Goal: Transaction & Acquisition: Purchase product/service

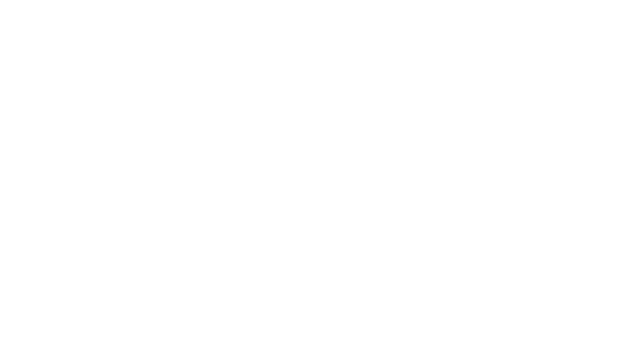
select select "Song"
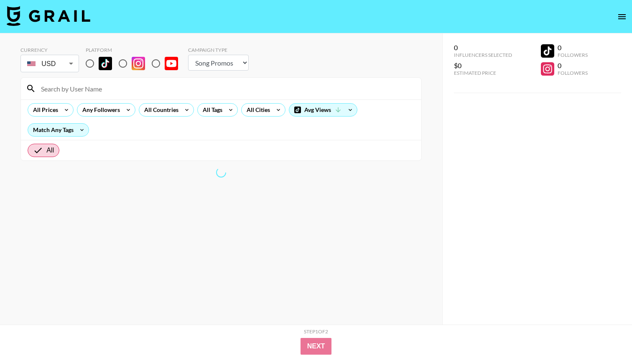
click at [94, 62] on input "radio" at bounding box center [90, 64] width 18 height 18
radio input "true"
click at [161, 113] on div "All Countries" at bounding box center [159, 110] width 41 height 13
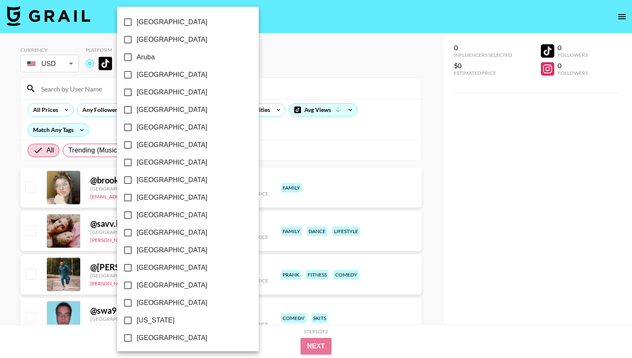
click at [156, 69] on label "[GEOGRAPHIC_DATA]" at bounding box center [182, 75] width 126 height 18
click at [137, 69] on input "[GEOGRAPHIC_DATA]" at bounding box center [128, 75] width 18 height 18
checkbox input "true"
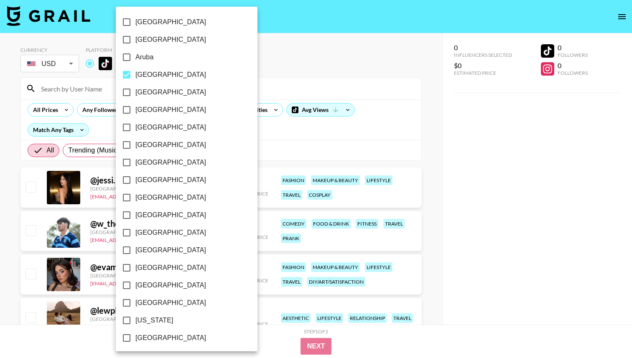
click at [330, 62] on div at bounding box center [316, 179] width 632 height 358
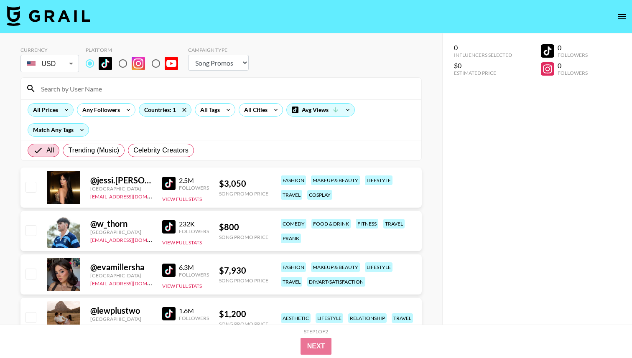
click at [71, 108] on icon at bounding box center [66, 110] width 13 height 13
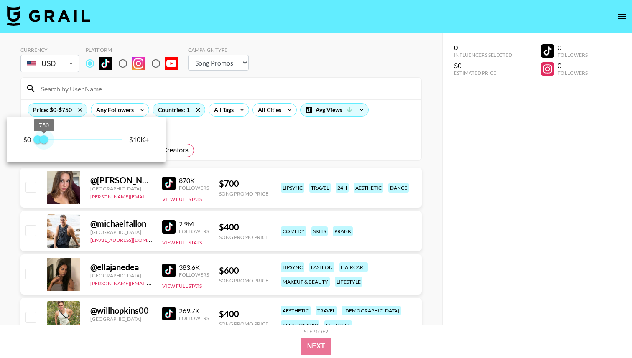
type input "500"
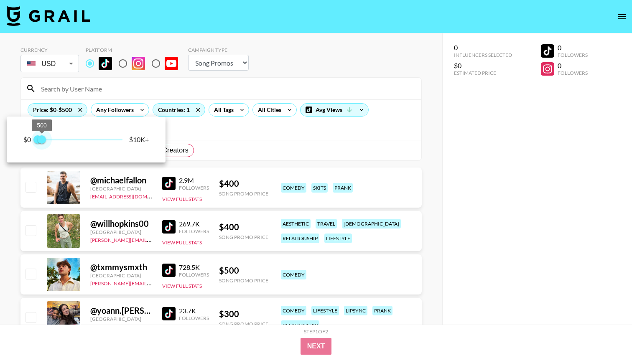
drag, startPoint x: 98, startPoint y: 138, endPoint x: 43, endPoint y: 138, distance: 55.6
click at [43, 138] on span "500" at bounding box center [42, 139] width 8 height 8
click at [273, 73] on div at bounding box center [316, 179] width 632 height 358
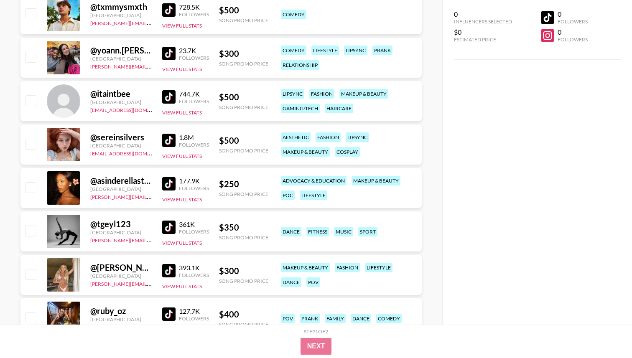
scroll to position [409, 0]
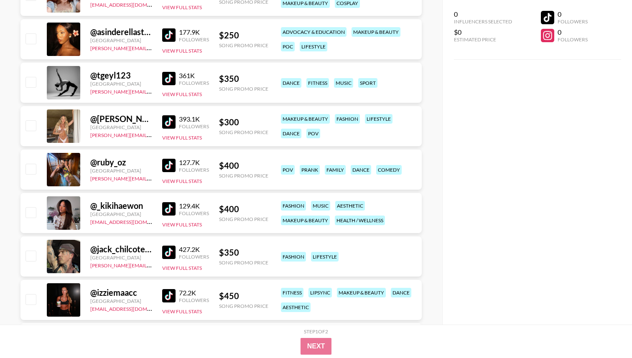
click at [169, 79] on img at bounding box center [168, 78] width 13 height 13
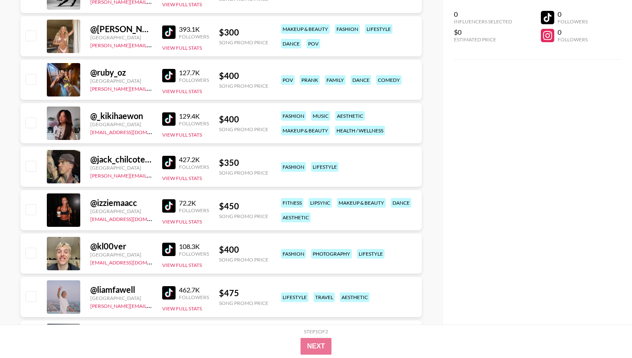
scroll to position [565, 0]
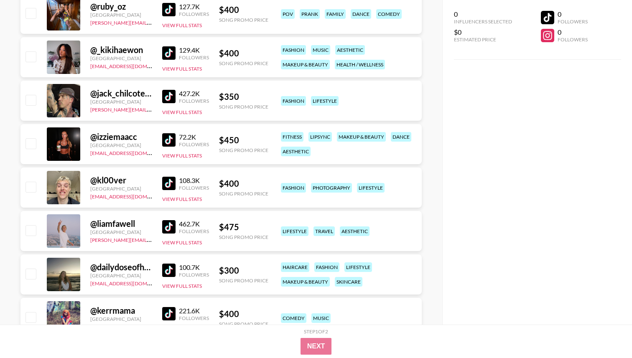
click at [172, 139] on img at bounding box center [168, 139] width 13 height 13
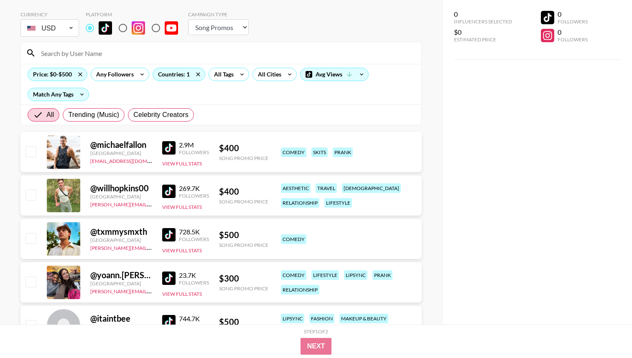
scroll to position [0, 0]
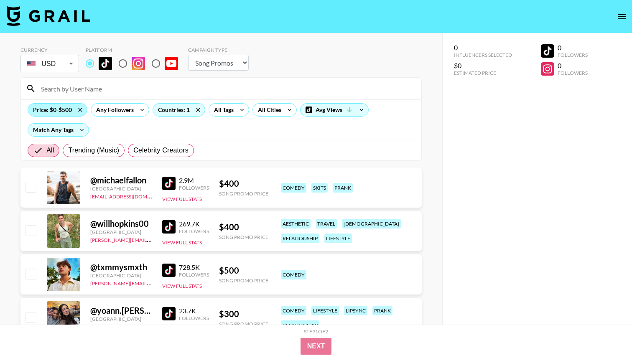
click at [59, 110] on div "Price: $0-$500" at bounding box center [57, 110] width 59 height 13
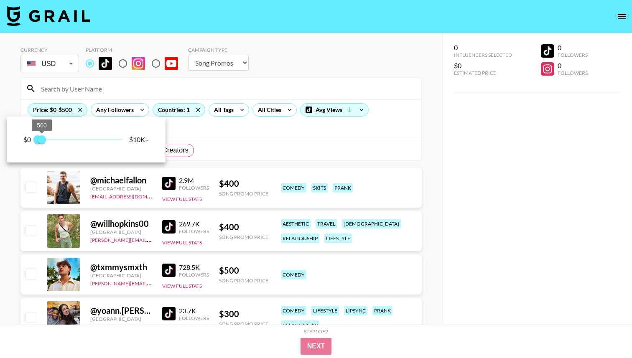
type input "750"
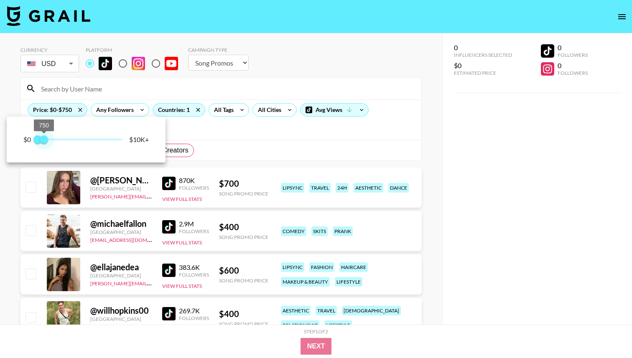
click at [45, 138] on span "750" at bounding box center [44, 139] width 8 height 8
click at [321, 46] on div at bounding box center [316, 179] width 632 height 358
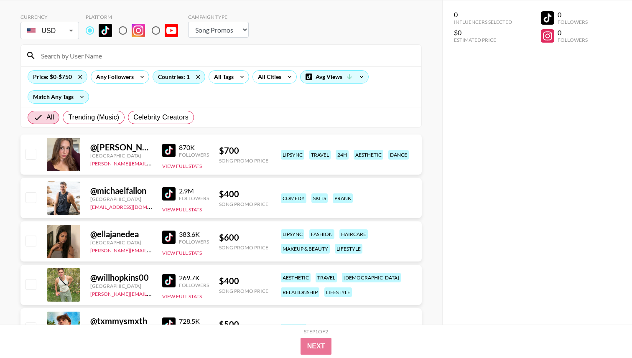
scroll to position [48, 0]
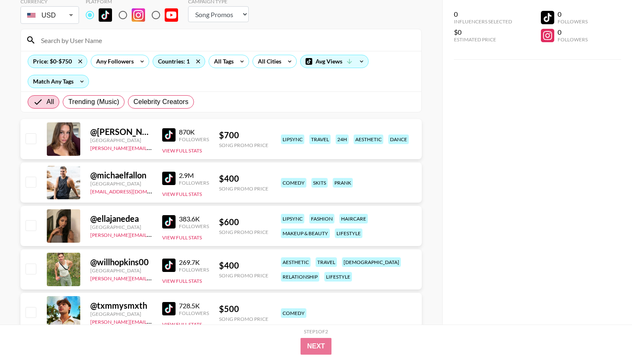
click at [170, 138] on img at bounding box center [168, 134] width 13 height 13
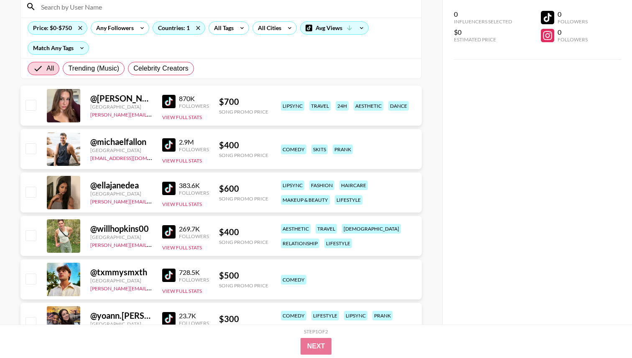
scroll to position [99, 0]
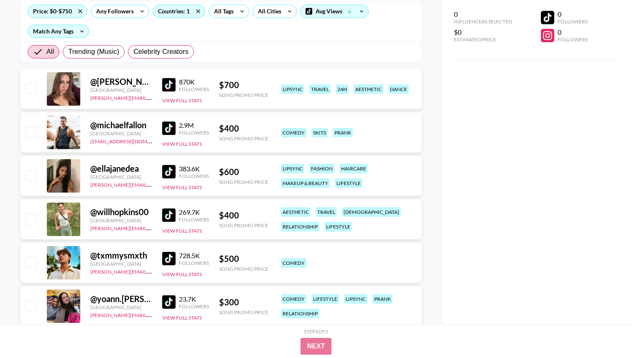
click at [163, 177] on img at bounding box center [168, 171] width 13 height 13
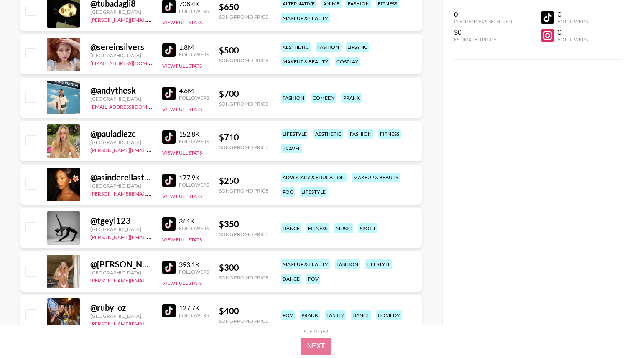
scroll to position [482, 0]
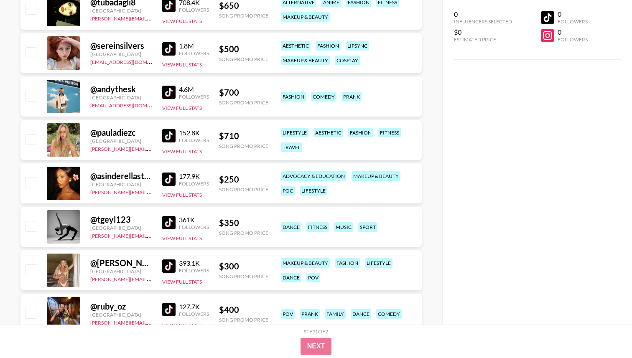
click at [166, 179] on img at bounding box center [168, 179] width 13 height 13
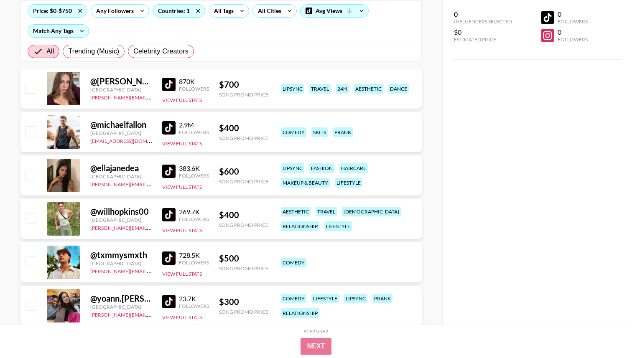
scroll to position [155, 0]
